Goal: Find specific page/section: Find specific page/section

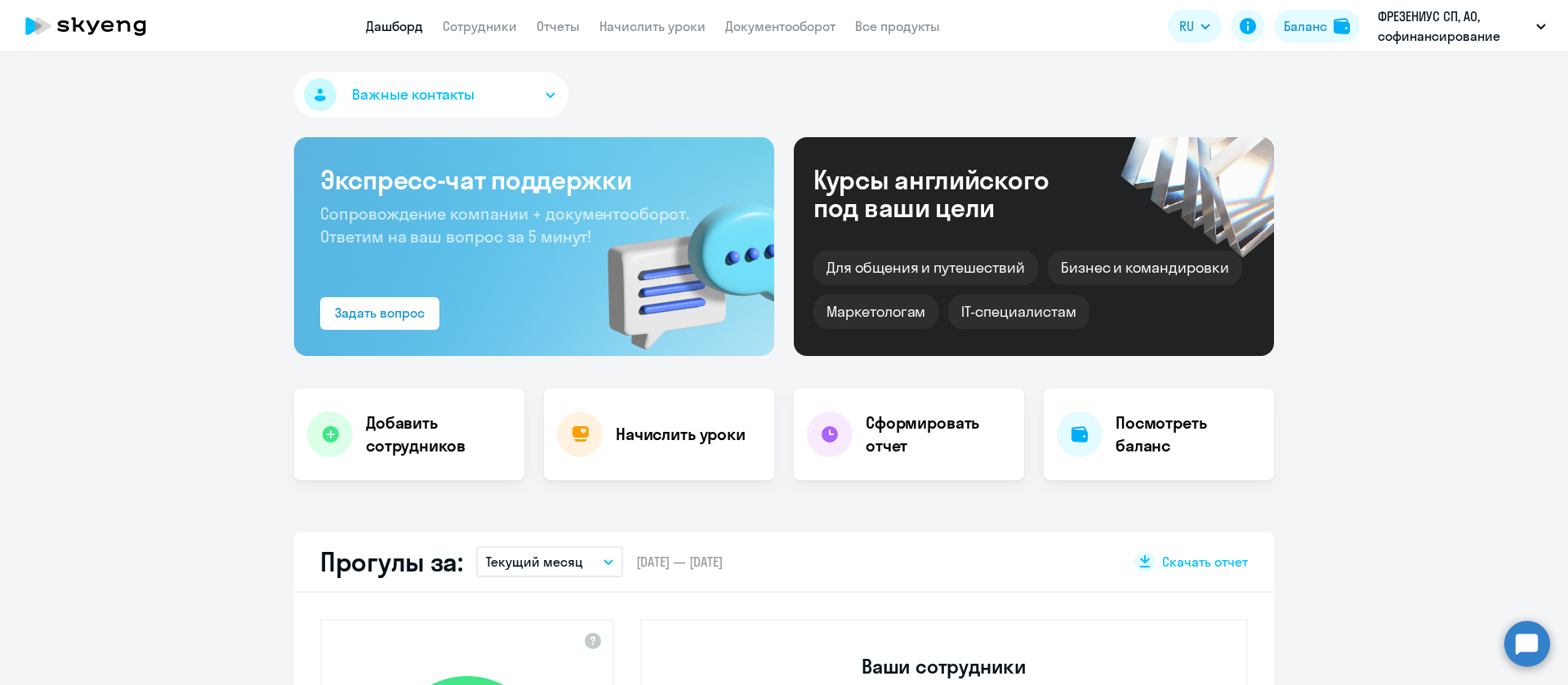
click at [494, 26] on link "Сотрудники" at bounding box center [479, 26] width 74 height 17
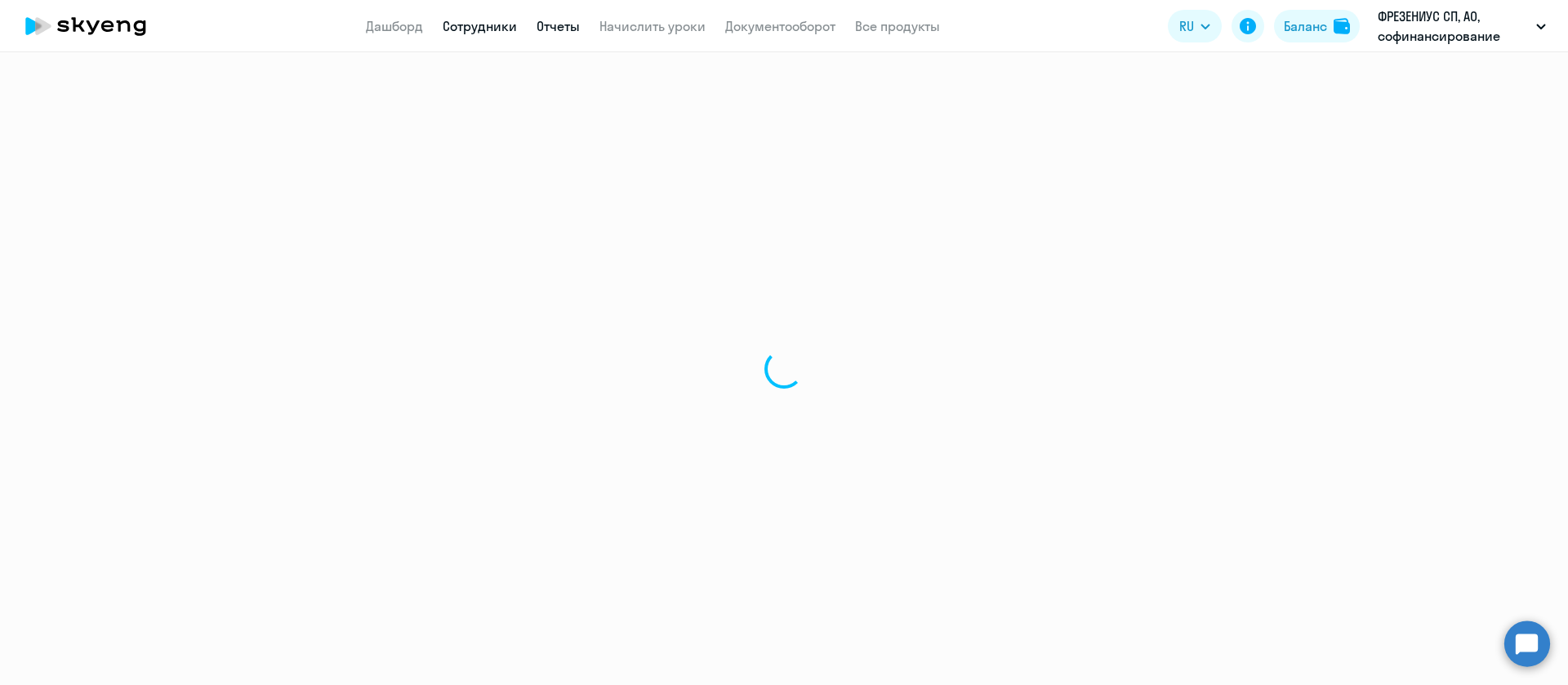
select select "30"
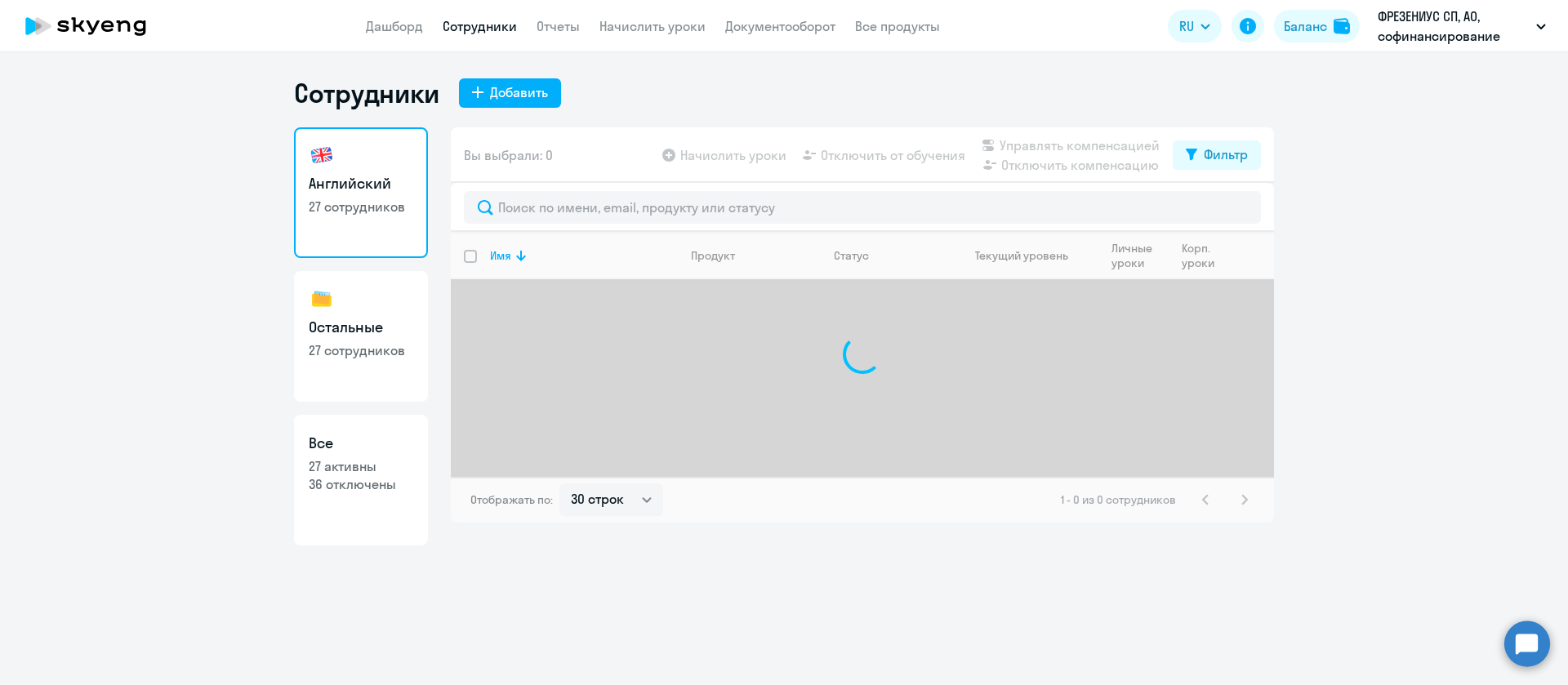
click at [340, 364] on link "Остальные 27 сотрудников" at bounding box center [361, 336] width 134 height 131
select select "30"
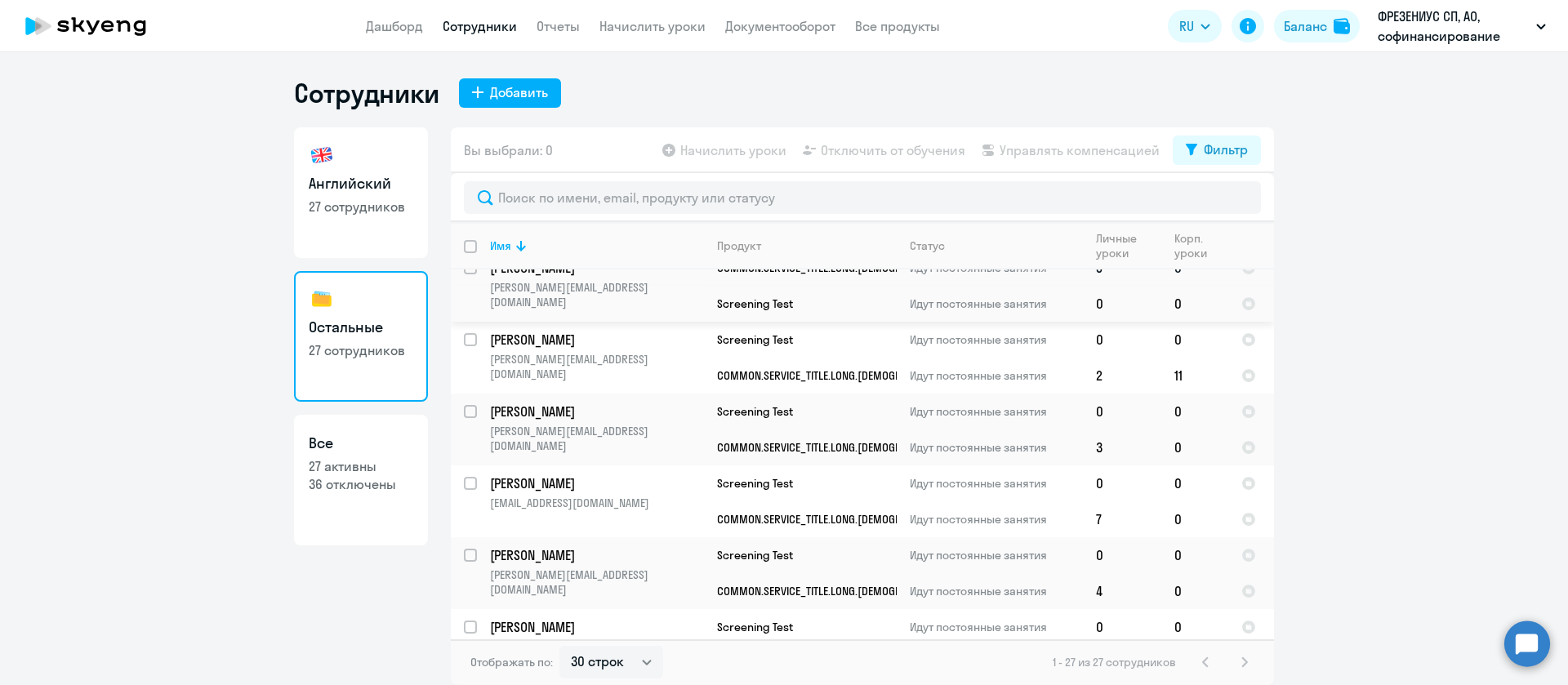
scroll to position [1570, 0]
